Goal: Task Accomplishment & Management: Manage account settings

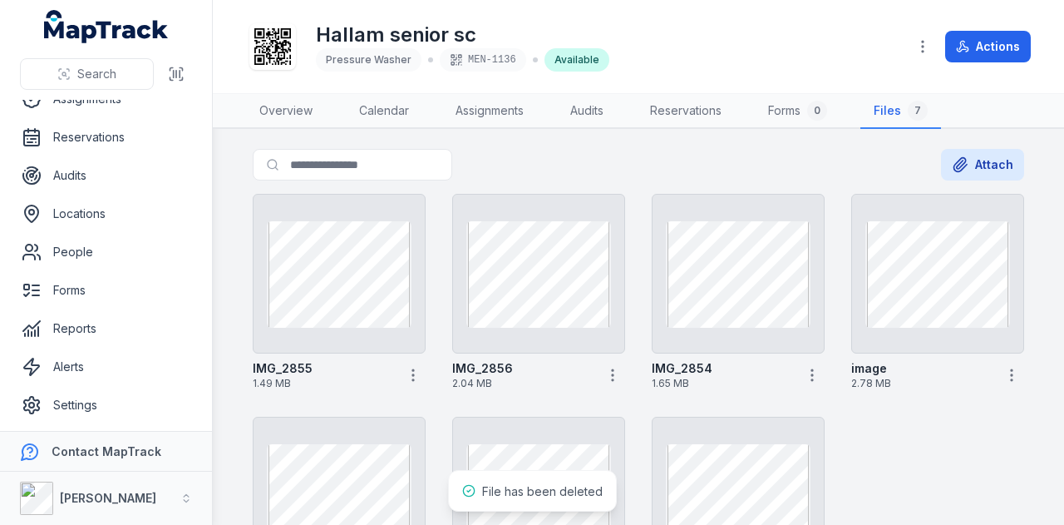
scroll to position [158, 0]
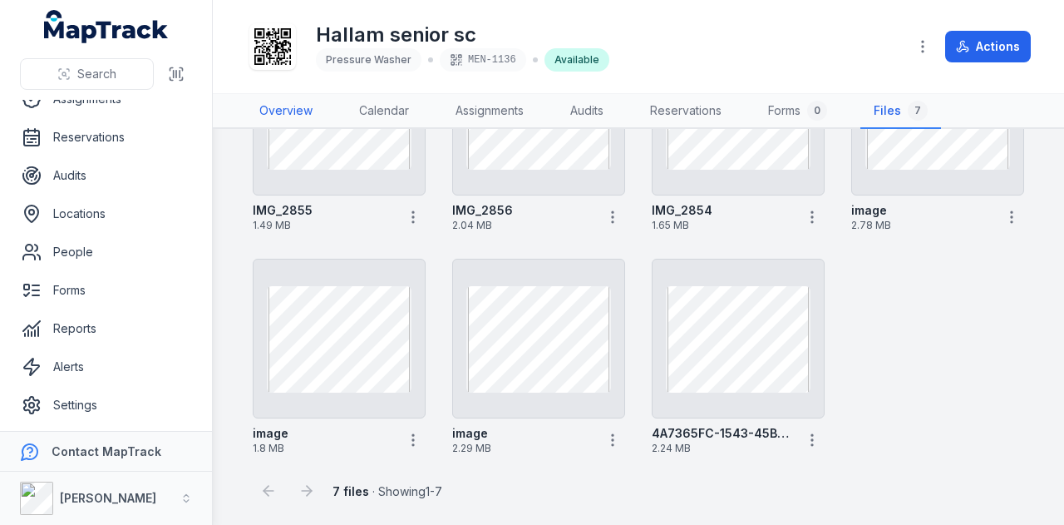
click at [288, 110] on link "Overview" at bounding box center [286, 111] width 80 height 35
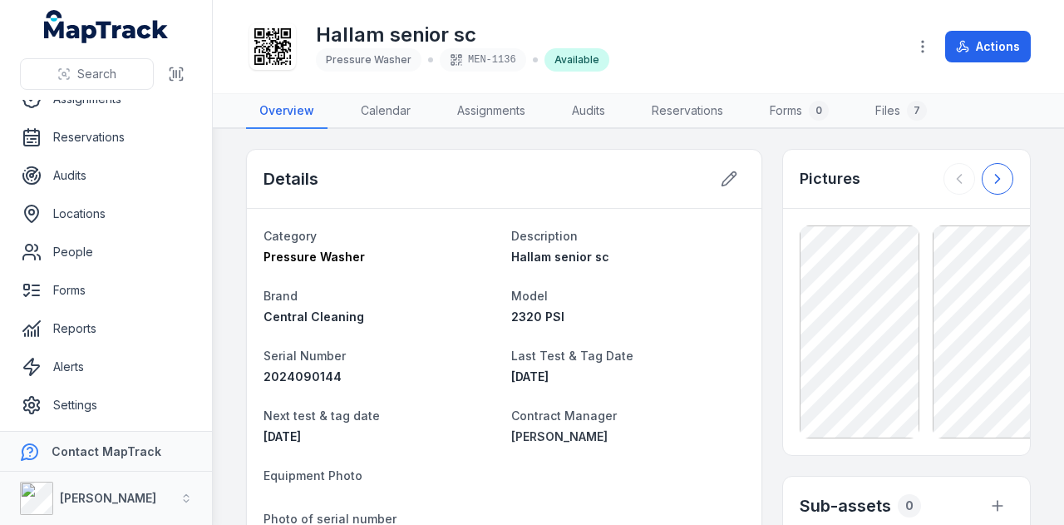
click at [995, 175] on icon at bounding box center [997, 179] width 4 height 8
click at [943, 185] on button at bounding box center [959, 179] width 32 height 32
click at [982, 180] on button at bounding box center [998, 179] width 32 height 32
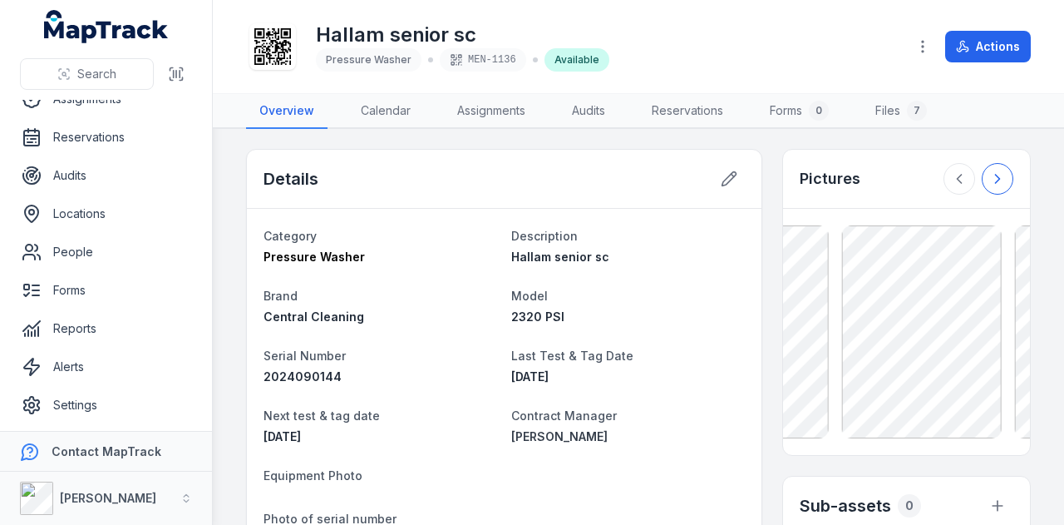
click at [982, 180] on button at bounding box center [998, 179] width 32 height 32
click at [976, 180] on div at bounding box center [978, 179] width 70 height 32
click at [722, 180] on icon at bounding box center [729, 179] width 14 height 14
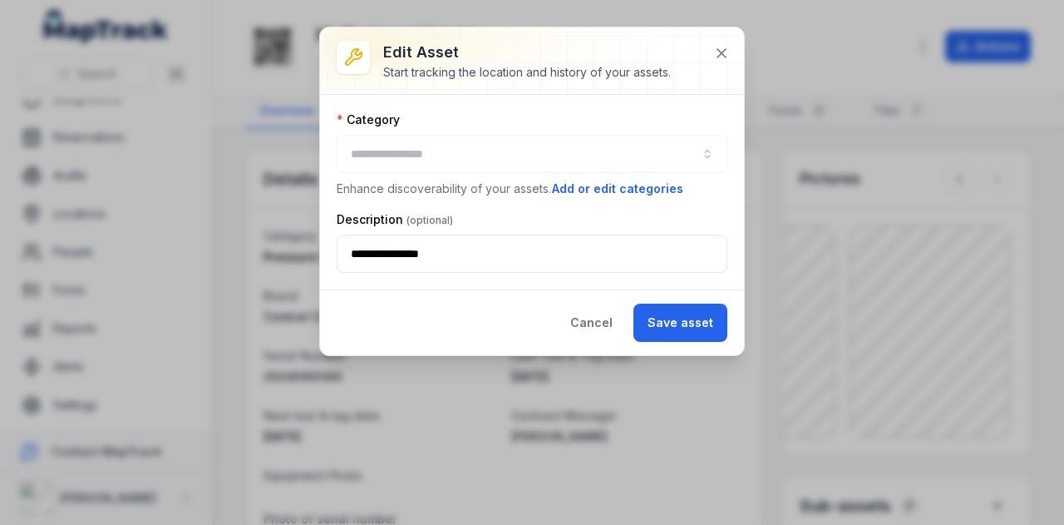
type input "**********"
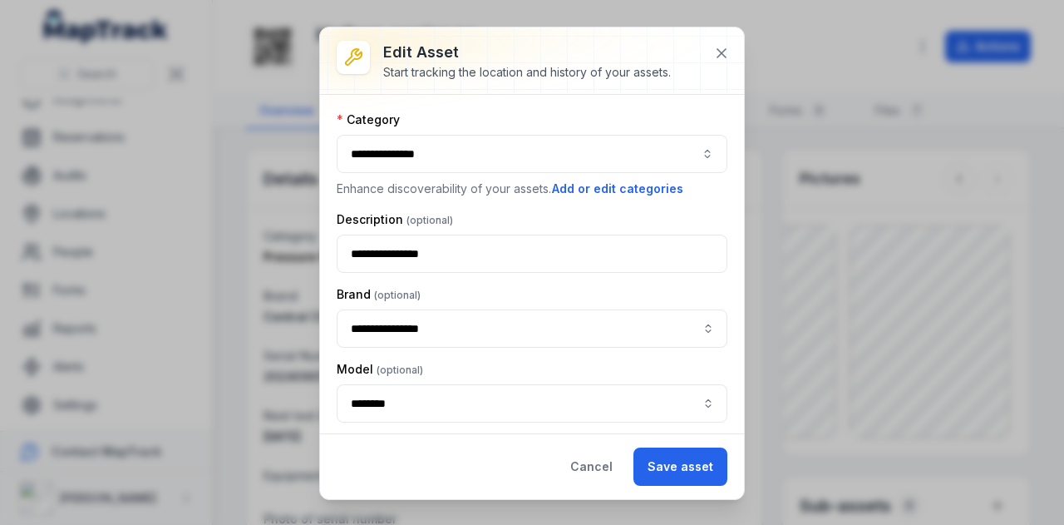
type input "**********"
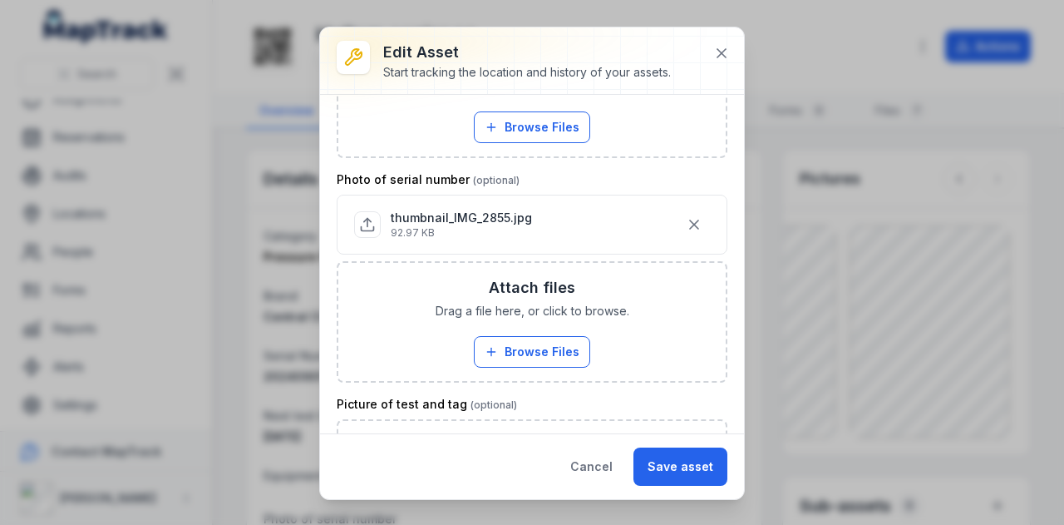
scroll to position [748, 0]
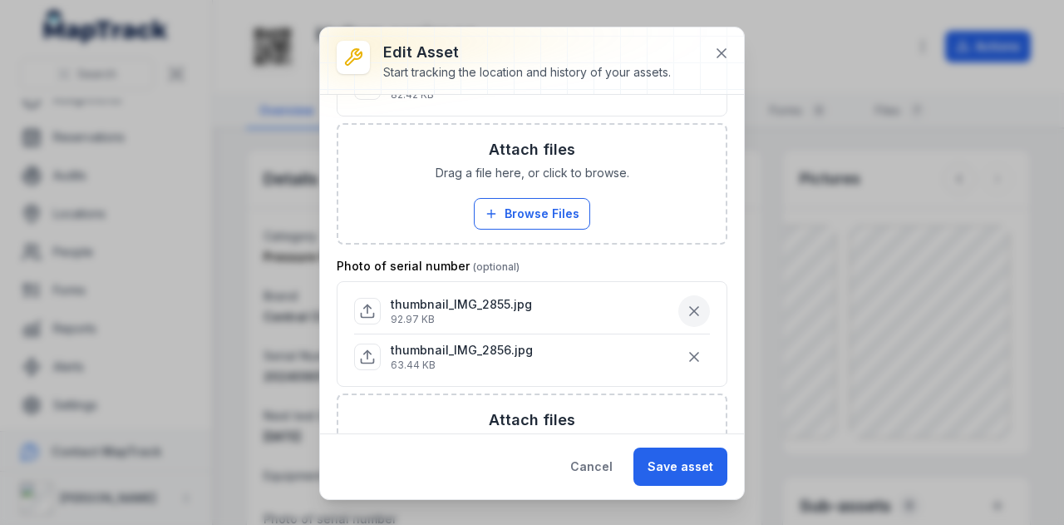
click at [686, 303] on icon "button" at bounding box center [694, 311] width 17 height 17
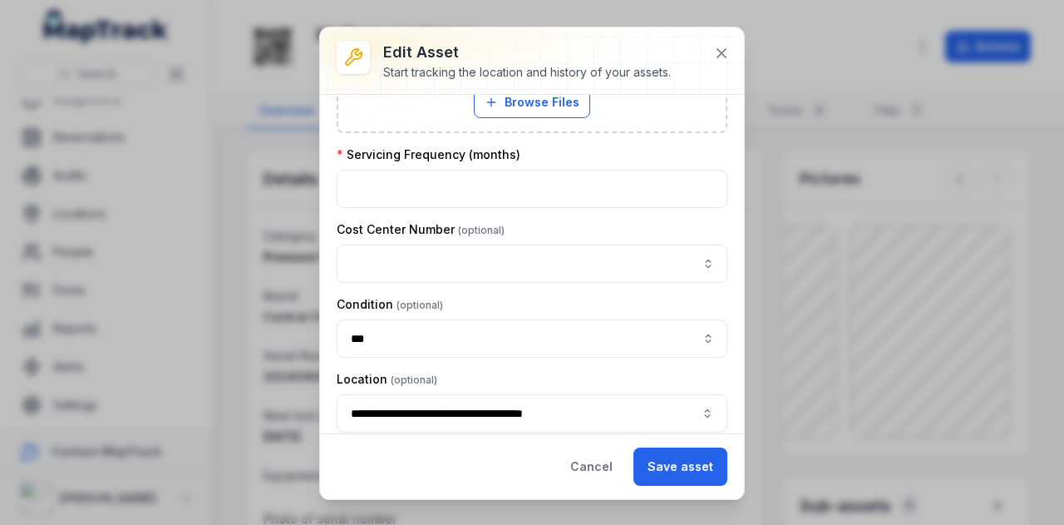
scroll to position [1310, 0]
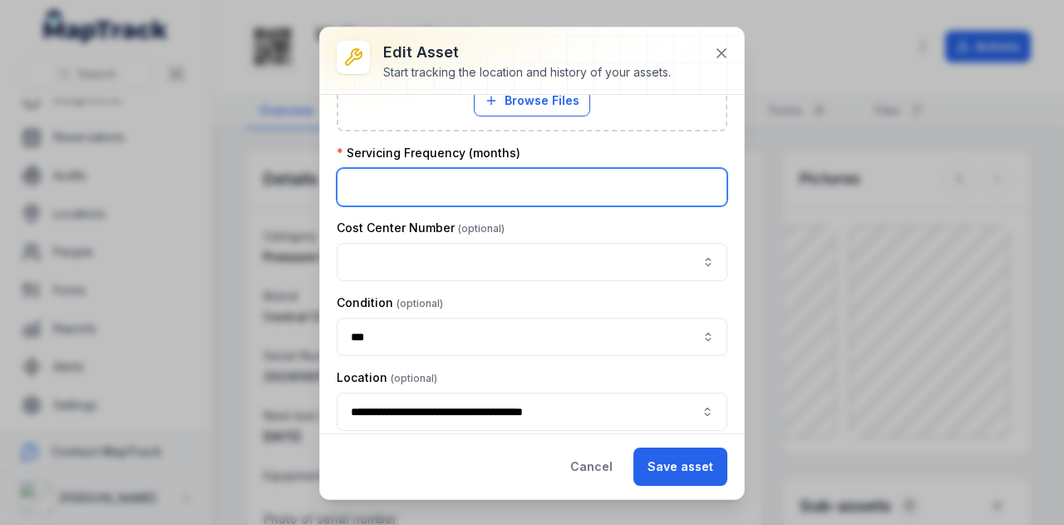
click at [580, 179] on input "number" at bounding box center [532, 187] width 391 height 38
type input "*"
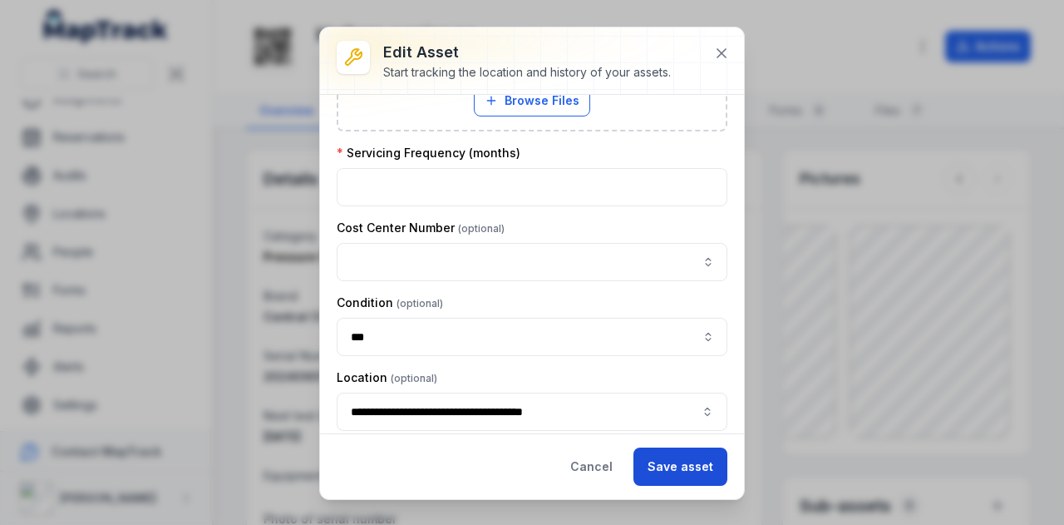
click at [696, 469] on button "Save asset" at bounding box center [680, 466] width 94 height 38
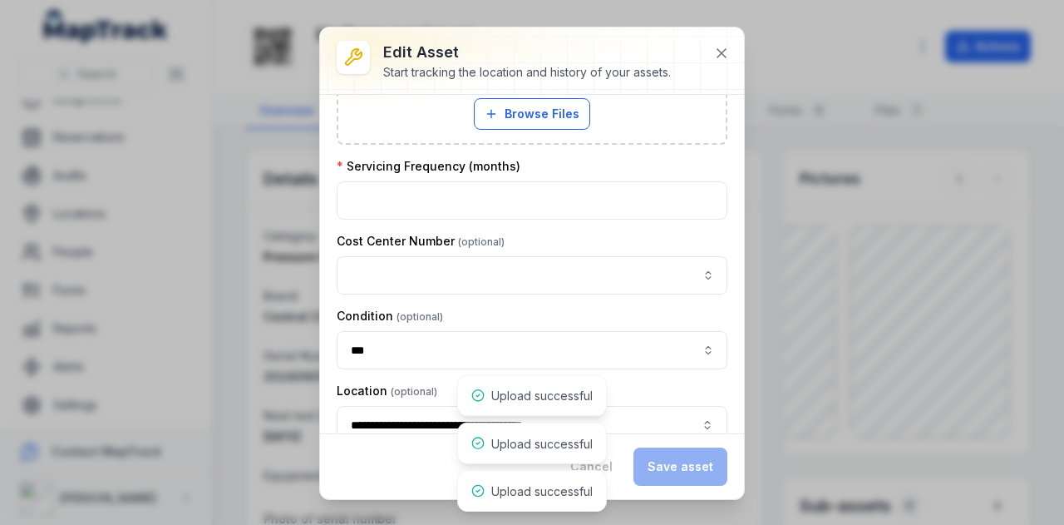
scroll to position [1350, 0]
